Goal: Transaction & Acquisition: Purchase product/service

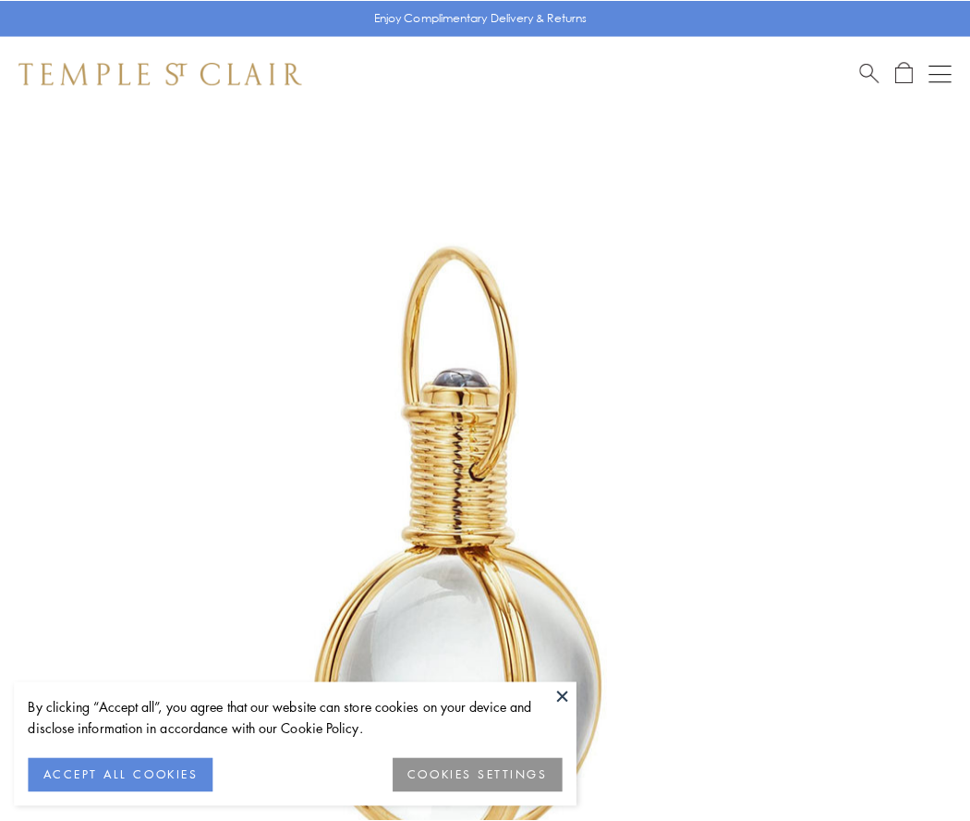
scroll to position [482, 0]
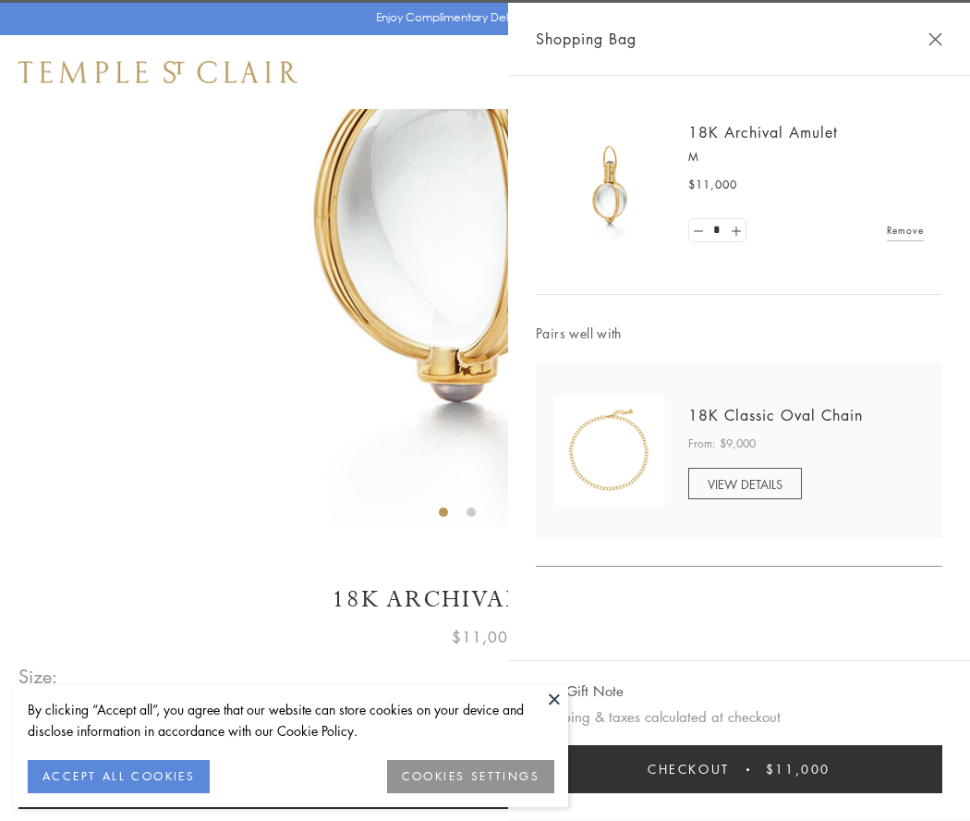
click at [739, 769] on button "Checkout $11,000" at bounding box center [739, 769] width 407 height 48
